Goal: Task Accomplishment & Management: Use online tool/utility

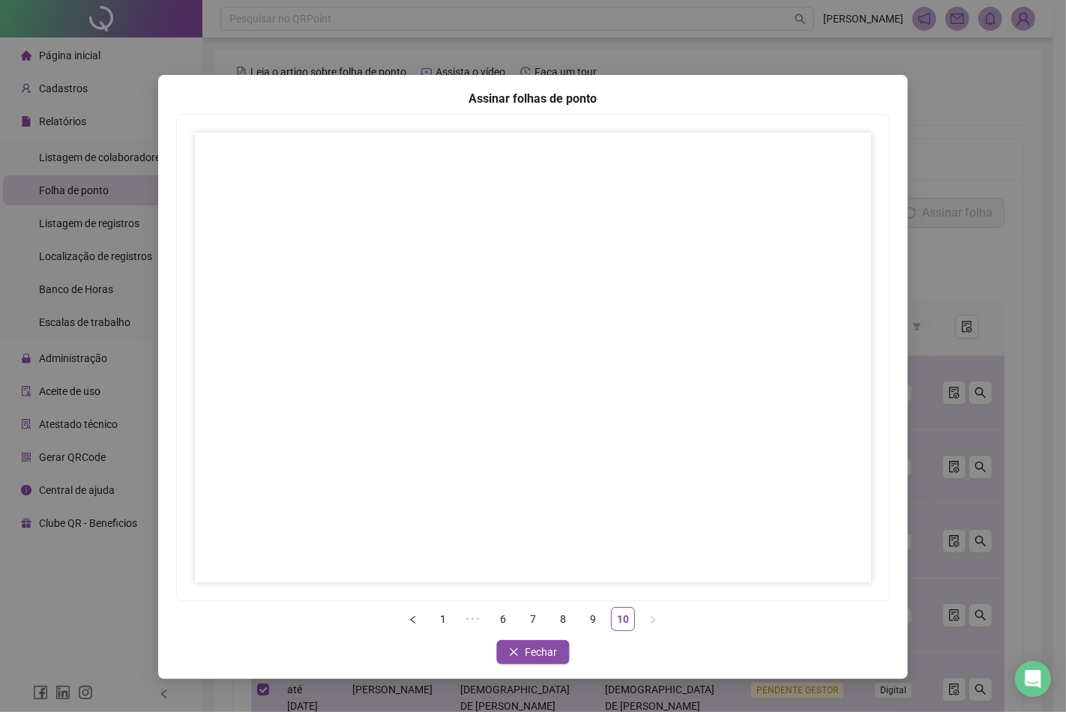
click at [551, 648] on span "Fechar" at bounding box center [541, 652] width 32 height 16
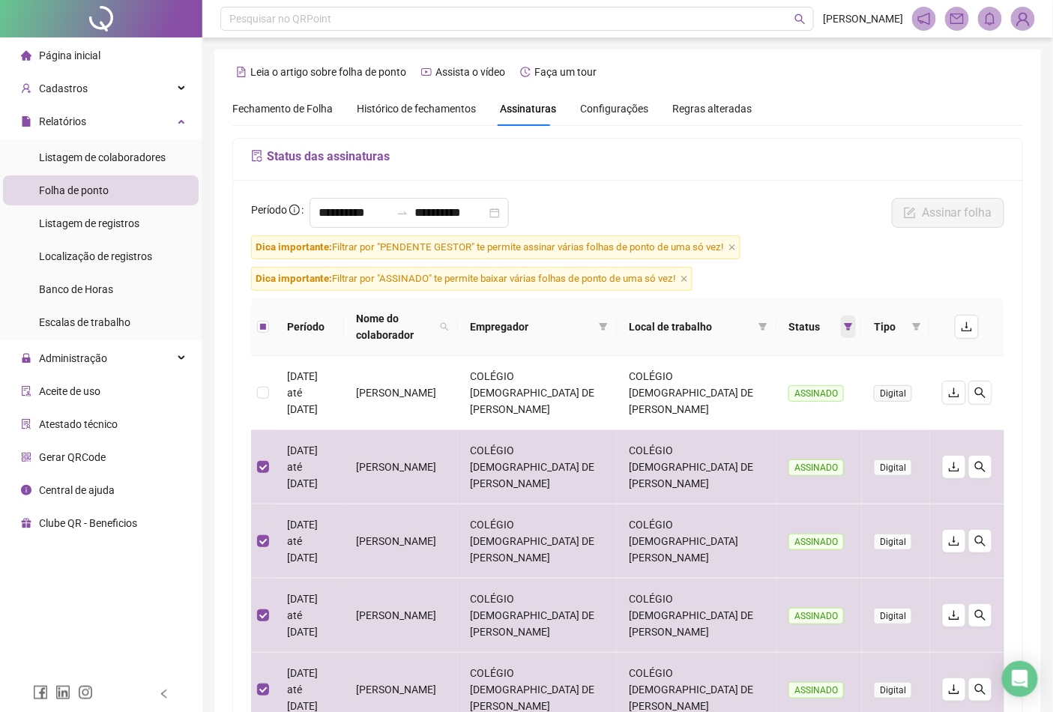
click at [848, 324] on icon "filter" at bounding box center [849, 326] width 8 height 7
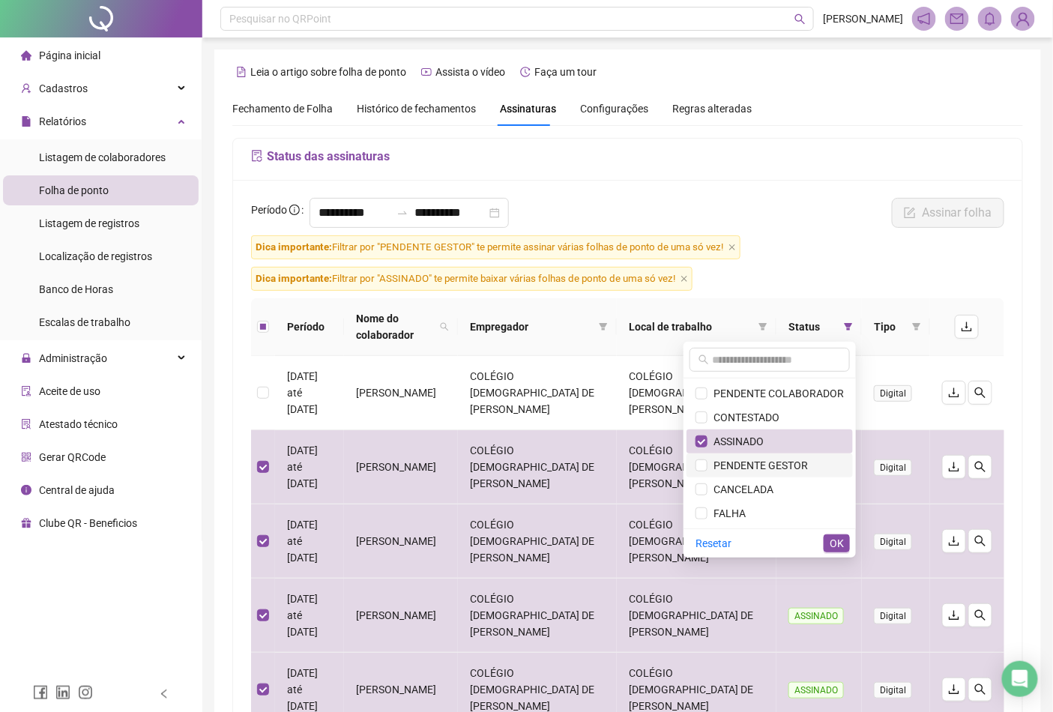
drag, startPoint x: 778, startPoint y: 471, endPoint x: 776, endPoint y: 459, distance: 11.5
click at [778, 470] on span "PENDENTE GESTOR" at bounding box center [757, 465] width 100 height 12
click at [769, 442] on span "ASSINADO" at bounding box center [770, 441] width 148 height 16
click at [833, 543] on span "OK" at bounding box center [837, 543] width 14 height 16
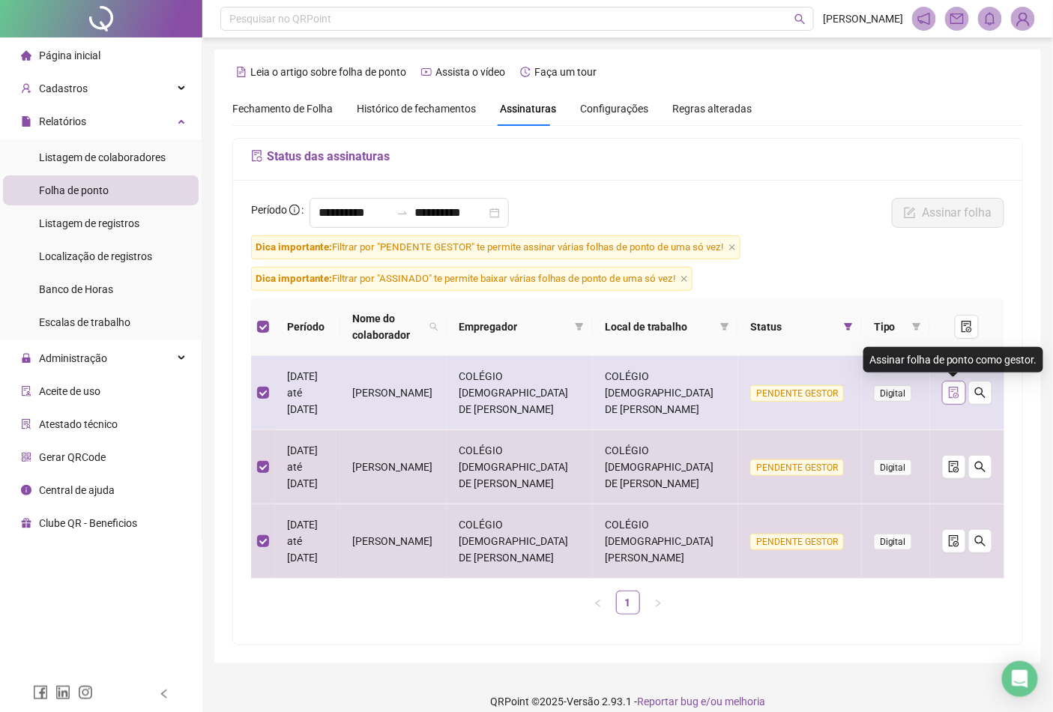
drag, startPoint x: 947, startPoint y: 390, endPoint x: 878, endPoint y: 393, distance: 69.7
click at [946, 390] on button "button" at bounding box center [954, 393] width 24 height 24
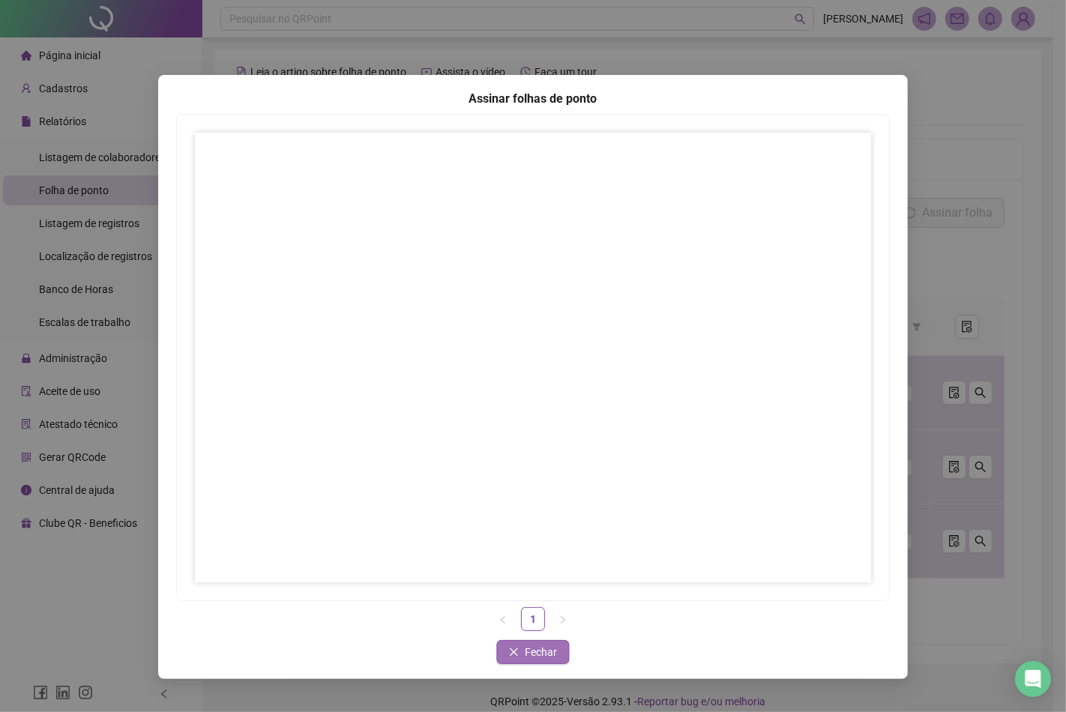
click at [548, 648] on span "Fechar" at bounding box center [541, 652] width 32 height 16
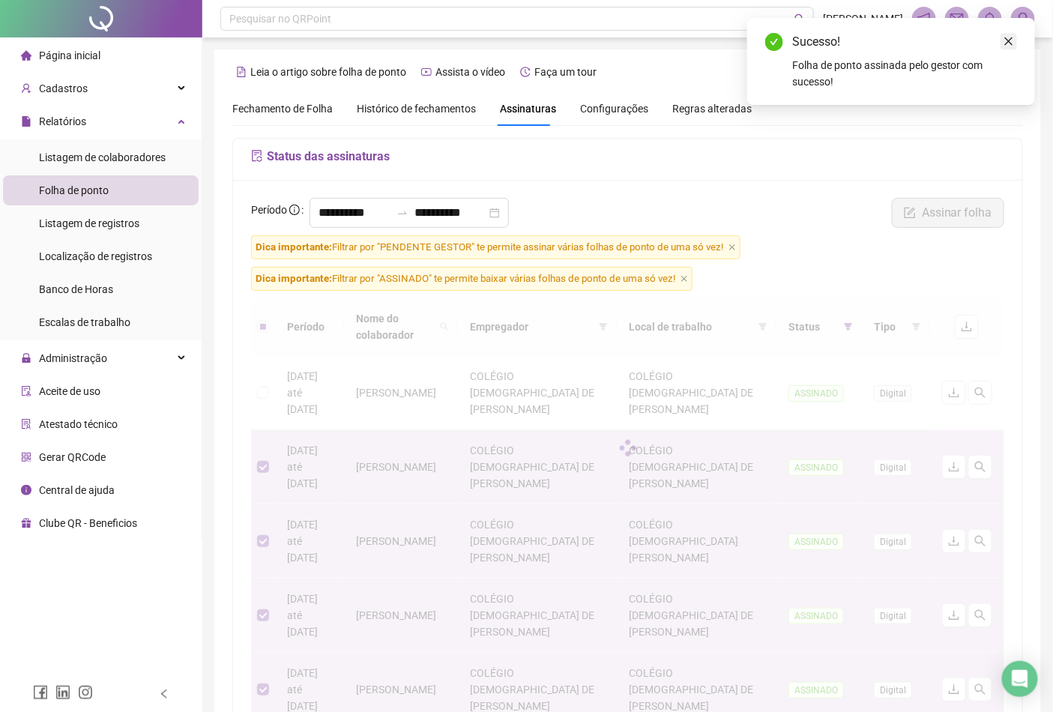
click at [1013, 41] on icon "close" at bounding box center [1009, 41] width 10 height 10
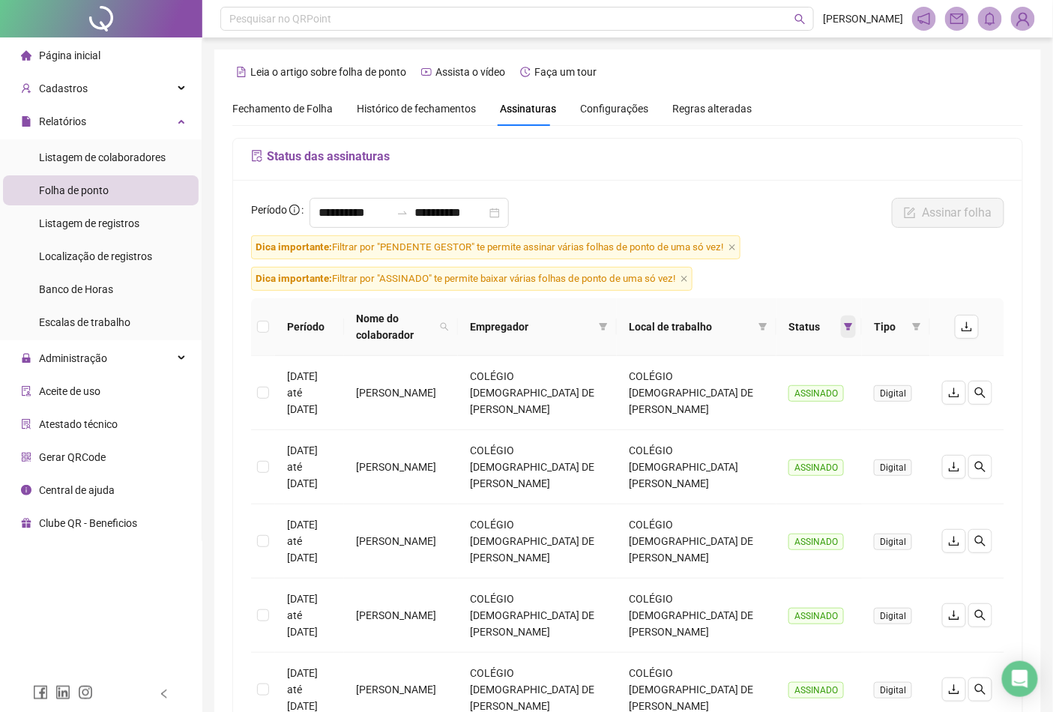
click at [843, 332] on span at bounding box center [848, 327] width 15 height 22
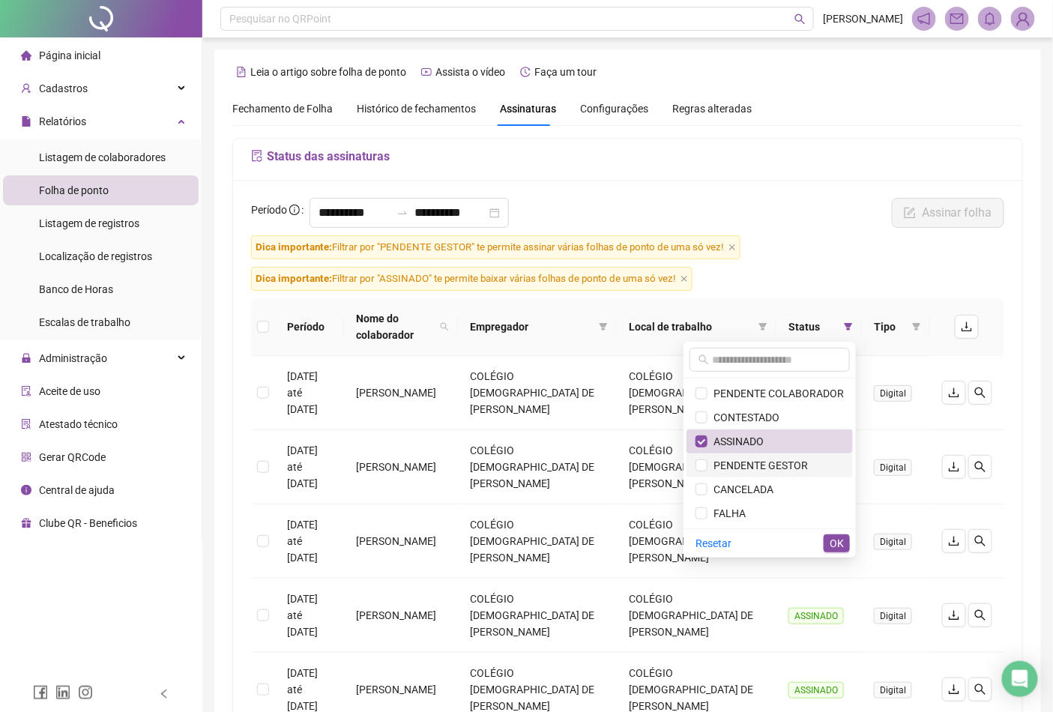
click at [763, 467] on span "PENDENTE GESTOR" at bounding box center [757, 465] width 100 height 12
click at [760, 438] on span "ASSINADO" at bounding box center [735, 441] width 56 height 12
click at [843, 541] on span "OK" at bounding box center [837, 543] width 14 height 16
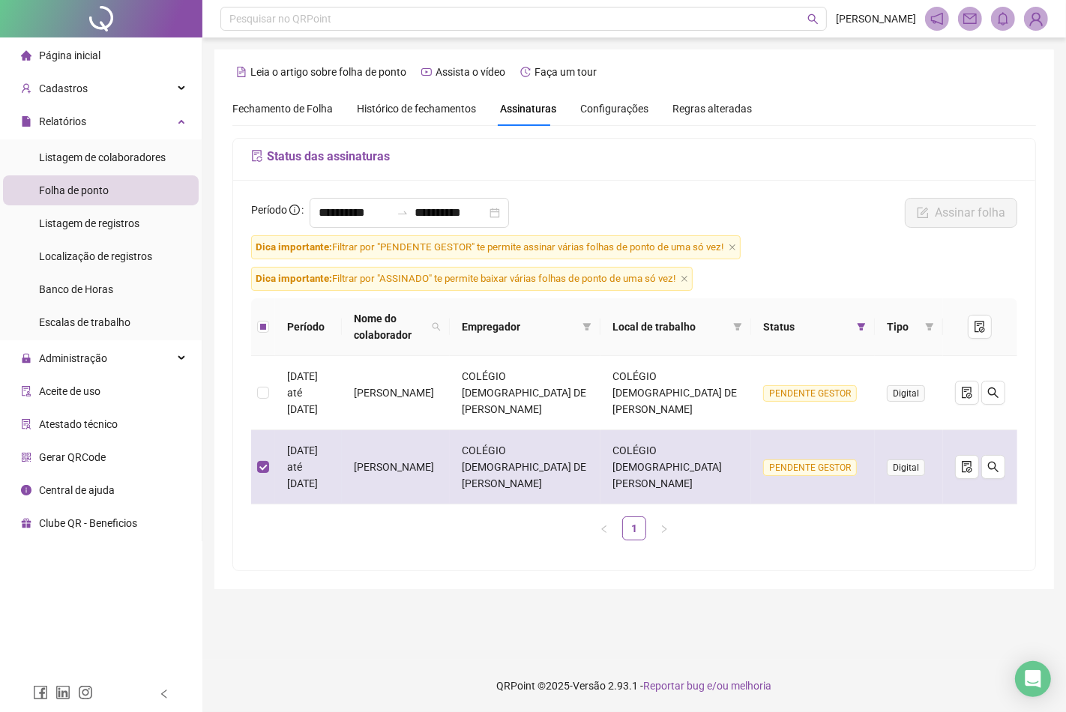
click at [256, 445] on td at bounding box center [263, 467] width 24 height 74
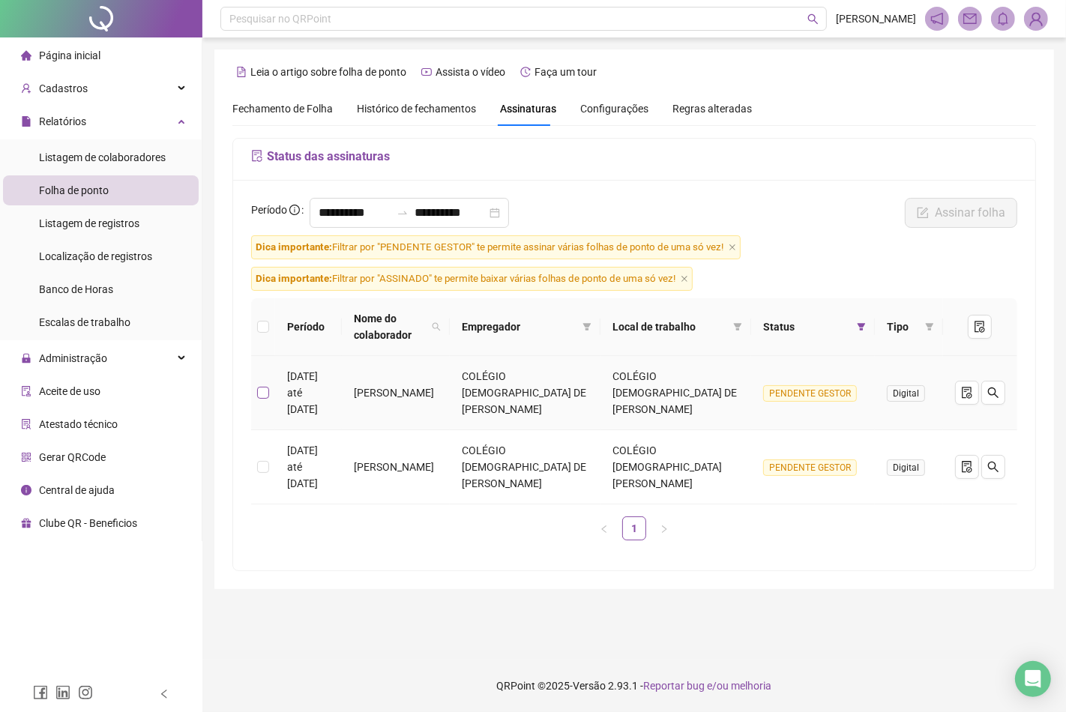
click at [268, 391] on label at bounding box center [263, 392] width 12 height 16
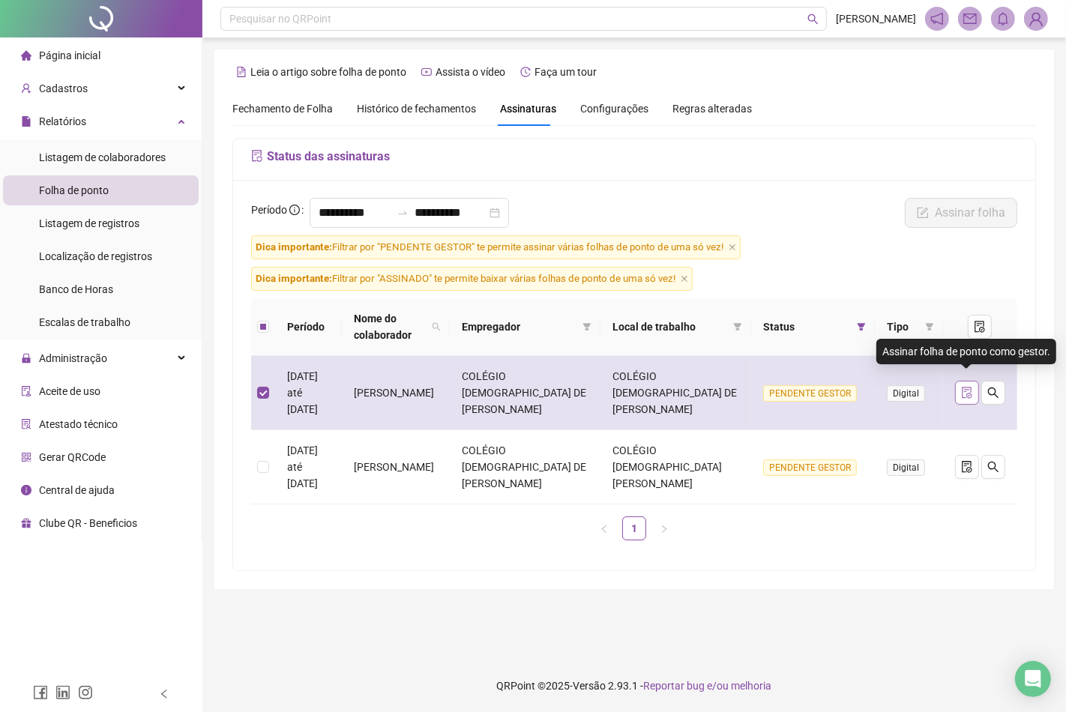
drag, startPoint x: 965, startPoint y: 380, endPoint x: 899, endPoint y: 382, distance: 66.0
click at [964, 387] on icon "file-done" at bounding box center [967, 393] width 12 height 12
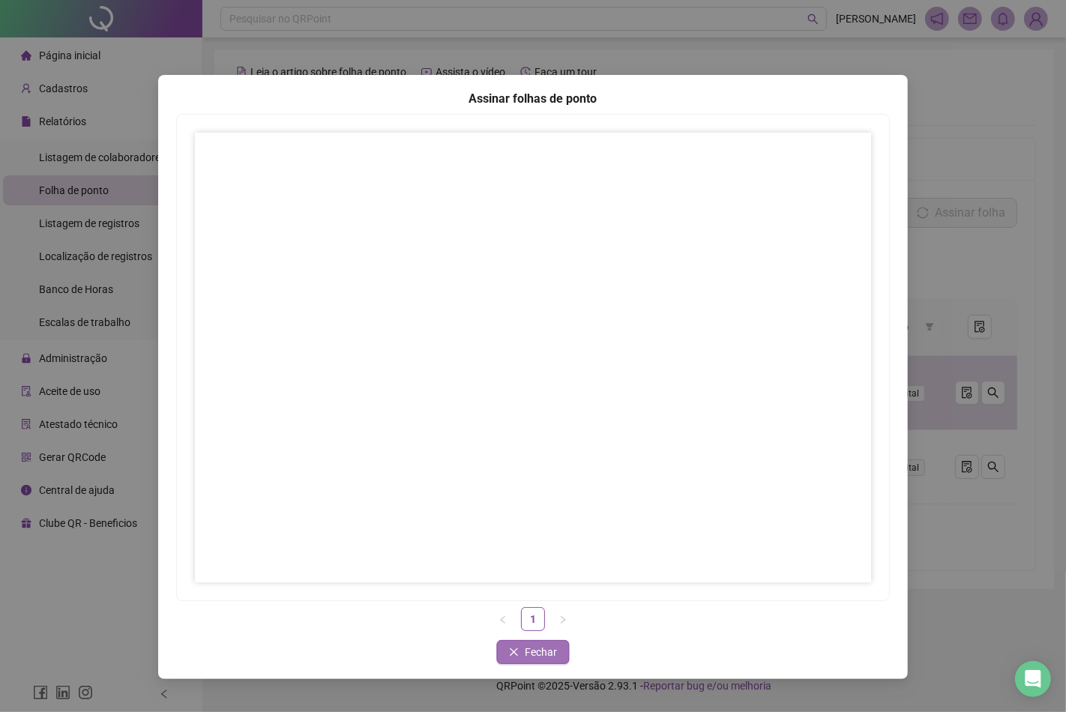
click at [535, 647] on span "Fechar" at bounding box center [541, 652] width 32 height 16
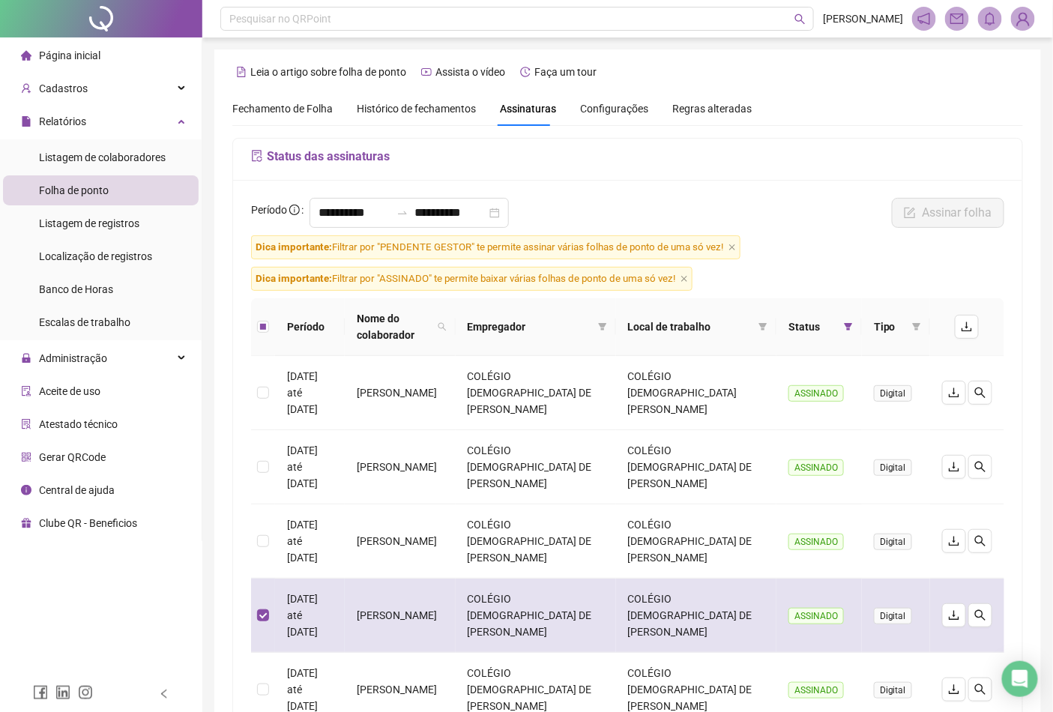
click at [270, 579] on td at bounding box center [263, 616] width 24 height 74
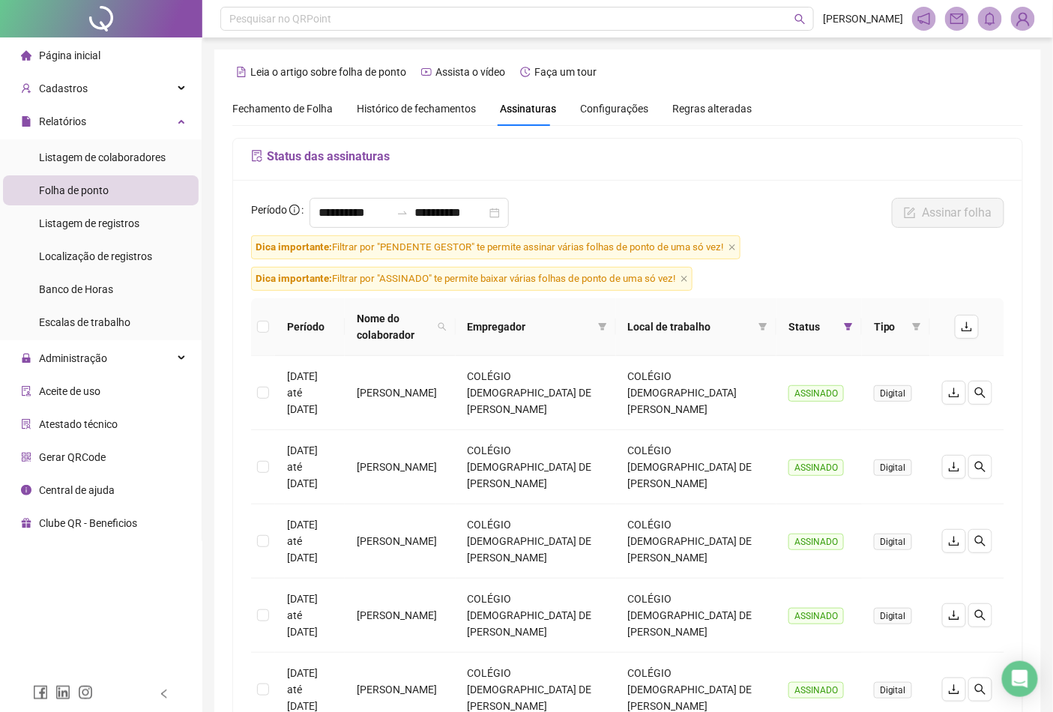
drag, startPoint x: 842, startPoint y: 331, endPoint x: 834, endPoint y: 348, distance: 18.1
click at [841, 331] on span at bounding box center [848, 327] width 15 height 22
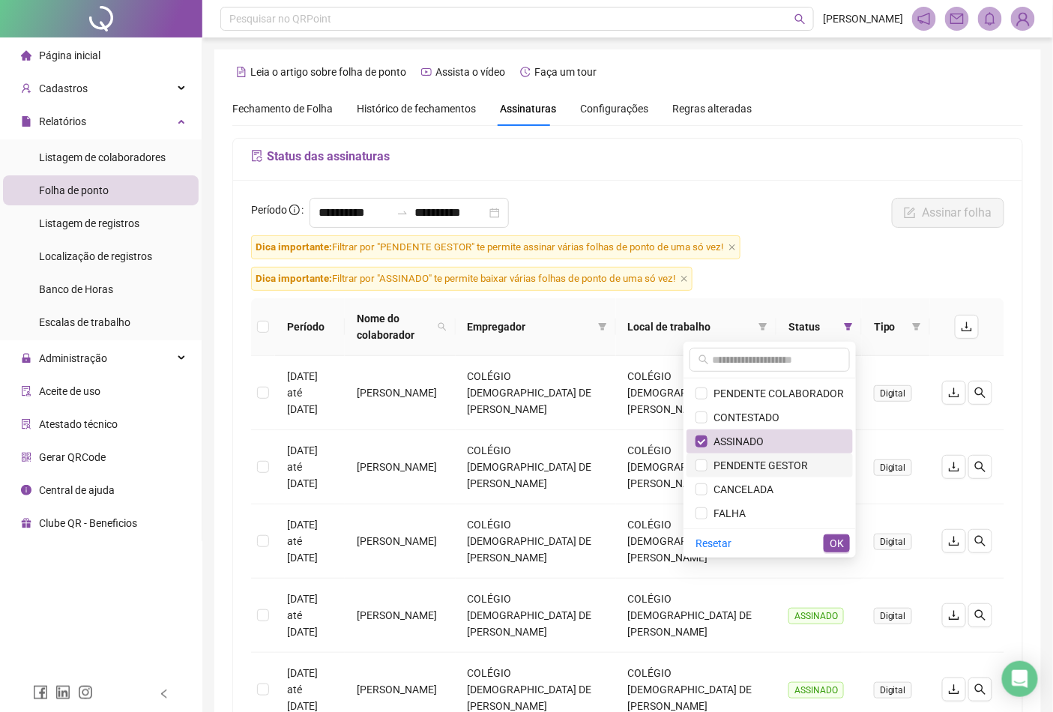
click at [773, 465] on span "PENDENTE GESTOR" at bounding box center [757, 465] width 100 height 12
click at [769, 438] on span "ASSINADO" at bounding box center [770, 441] width 148 height 16
click at [842, 542] on span "OK" at bounding box center [837, 543] width 14 height 16
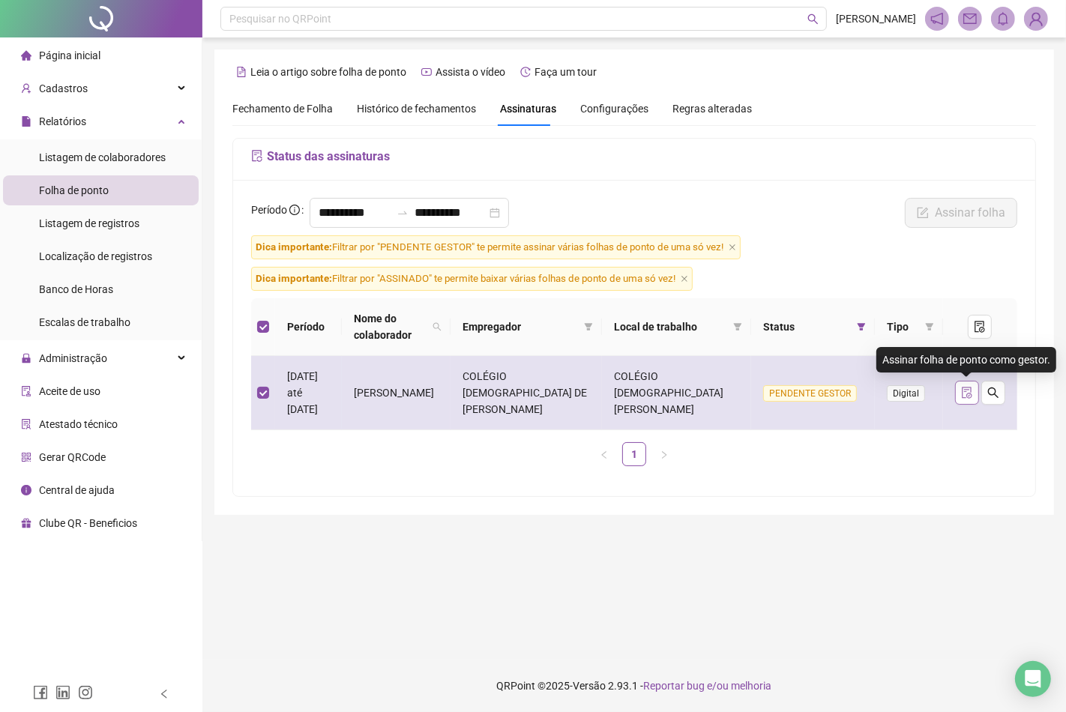
click at [965, 393] on icon "file-done" at bounding box center [967, 393] width 12 height 12
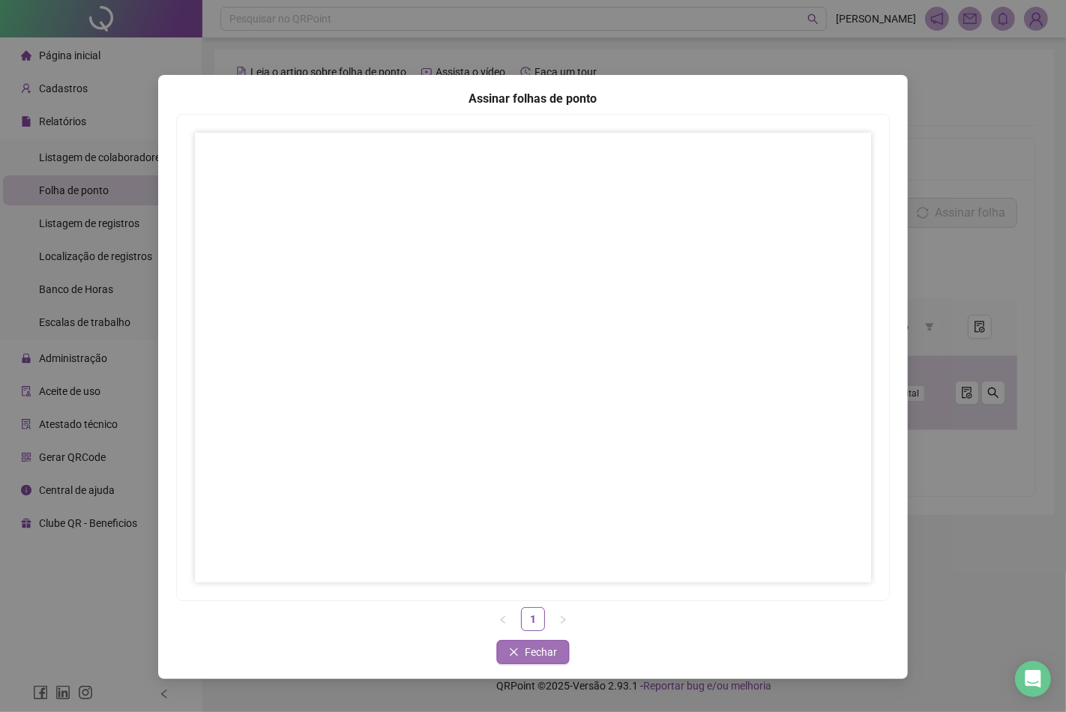
click at [535, 657] on span "Fechar" at bounding box center [541, 652] width 32 height 16
click at [520, 642] on button "Fechar" at bounding box center [533, 652] width 73 height 24
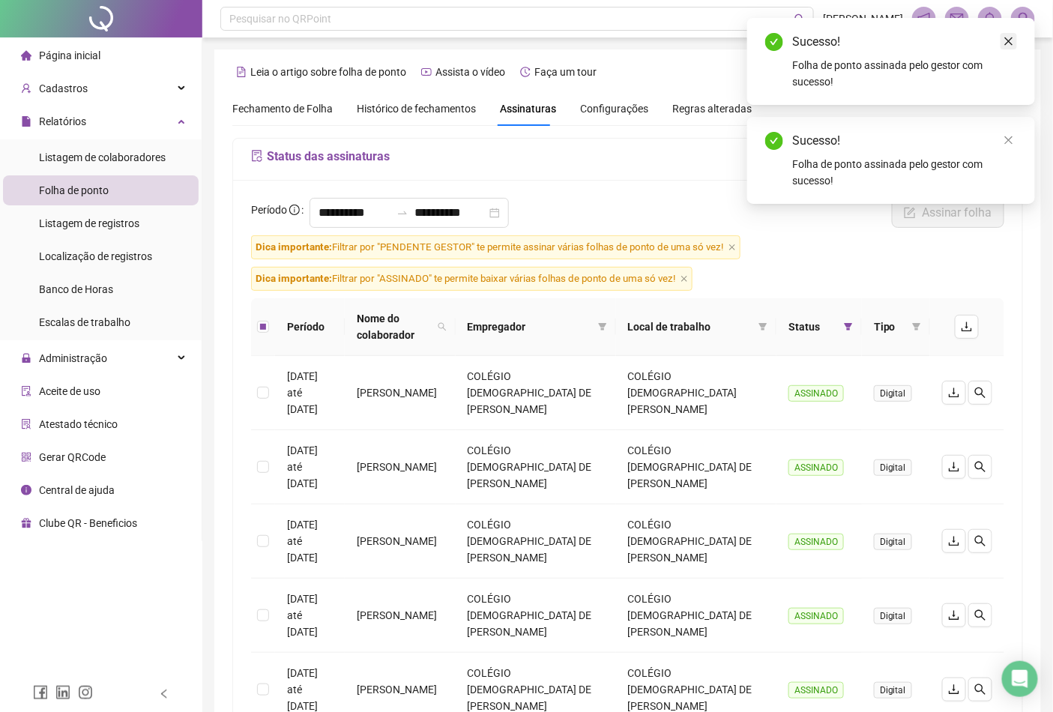
click at [1008, 36] on icon "close" at bounding box center [1009, 41] width 10 height 10
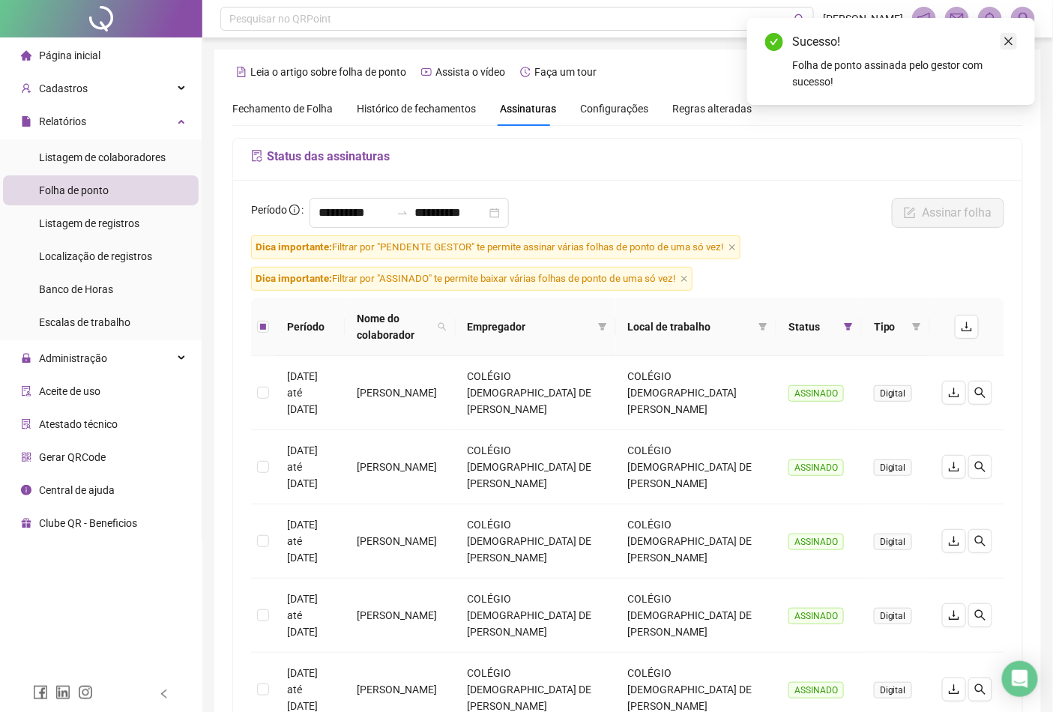
click at [1010, 42] on icon "close" at bounding box center [1009, 41] width 8 height 8
